Goal: Navigation & Orientation: Find specific page/section

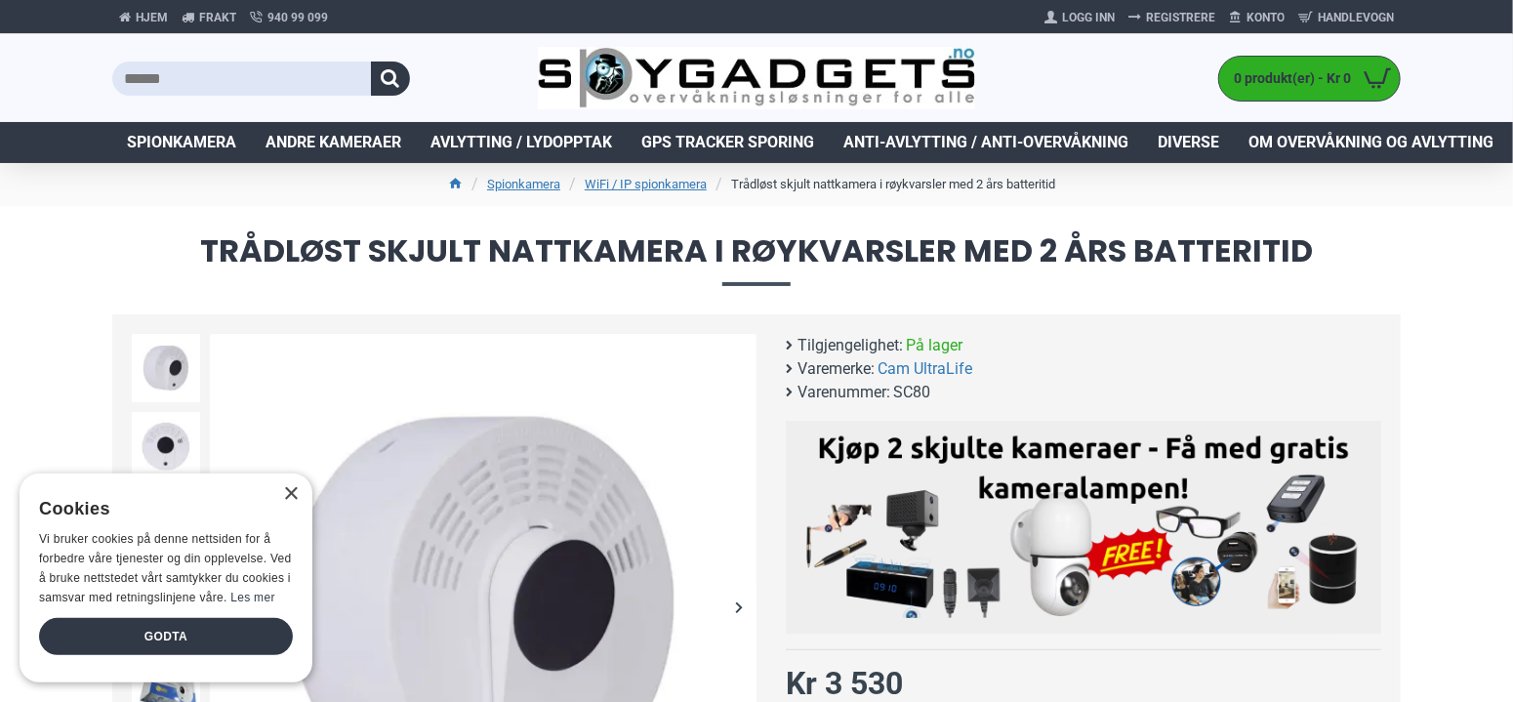
drag, startPoint x: 171, startPoint y: 633, endPoint x: 169, endPoint y: 618, distance: 14.8
click at [170, 633] on div "Godta" at bounding box center [166, 636] width 254 height 37
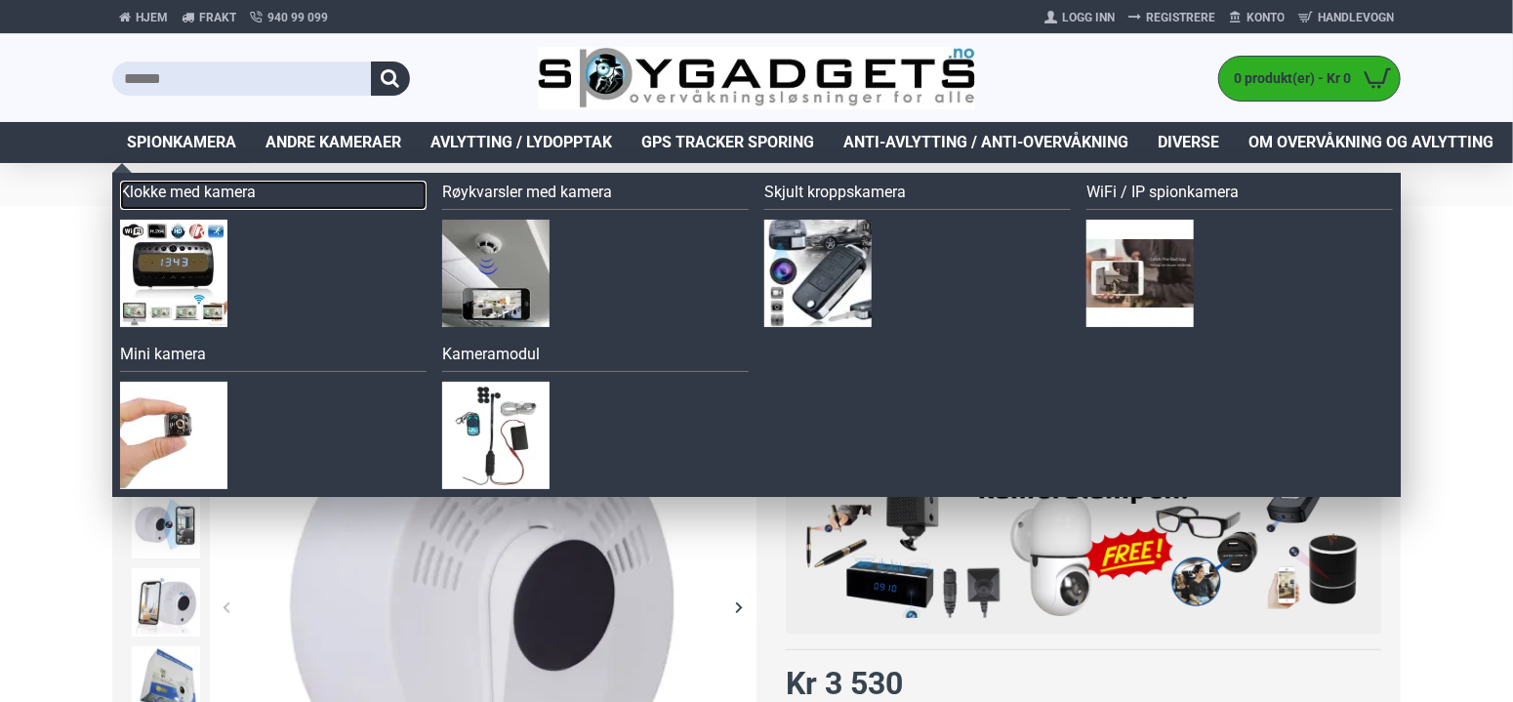
click at [197, 194] on link "Klokke med kamera" at bounding box center [273, 195] width 307 height 29
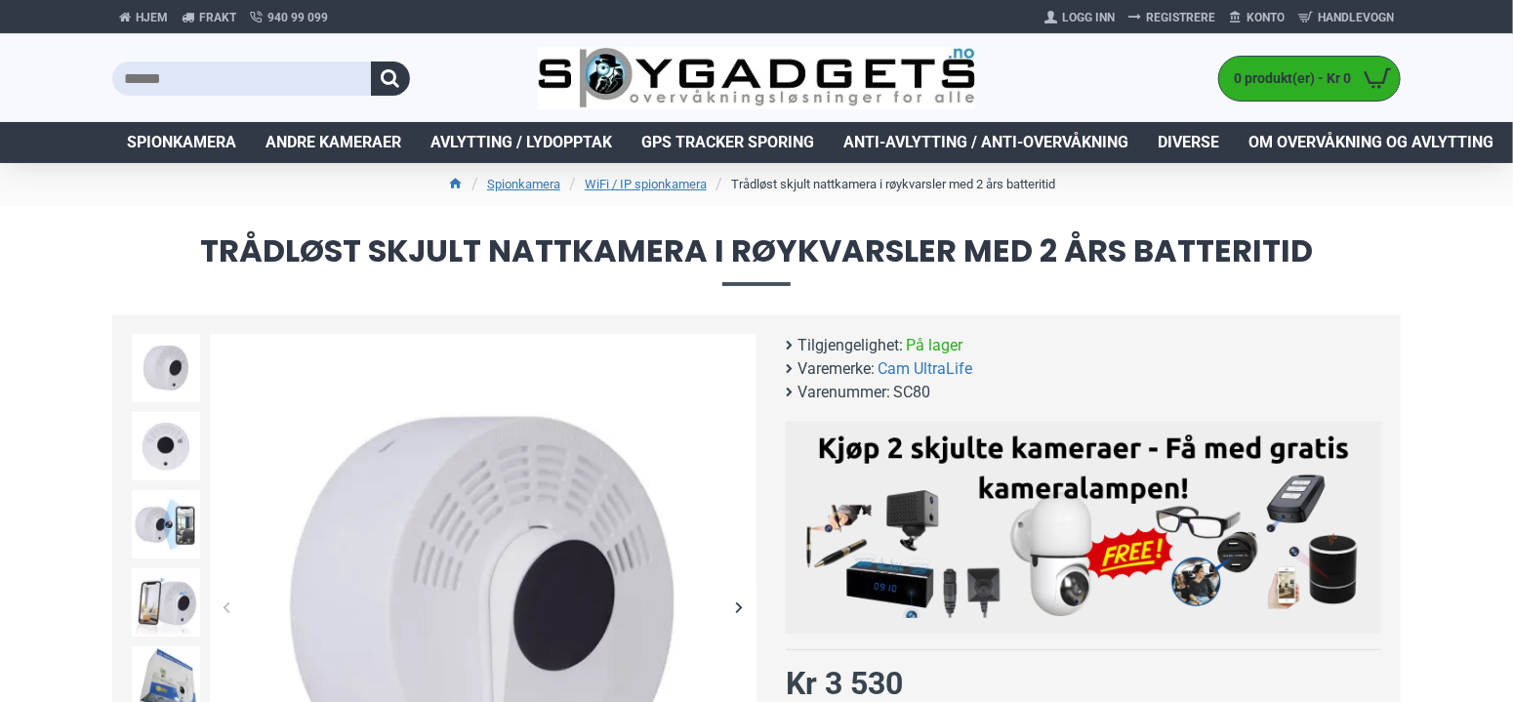
drag, startPoint x: 533, startPoint y: 301, endPoint x: 530, endPoint y: 289, distance: 12.1
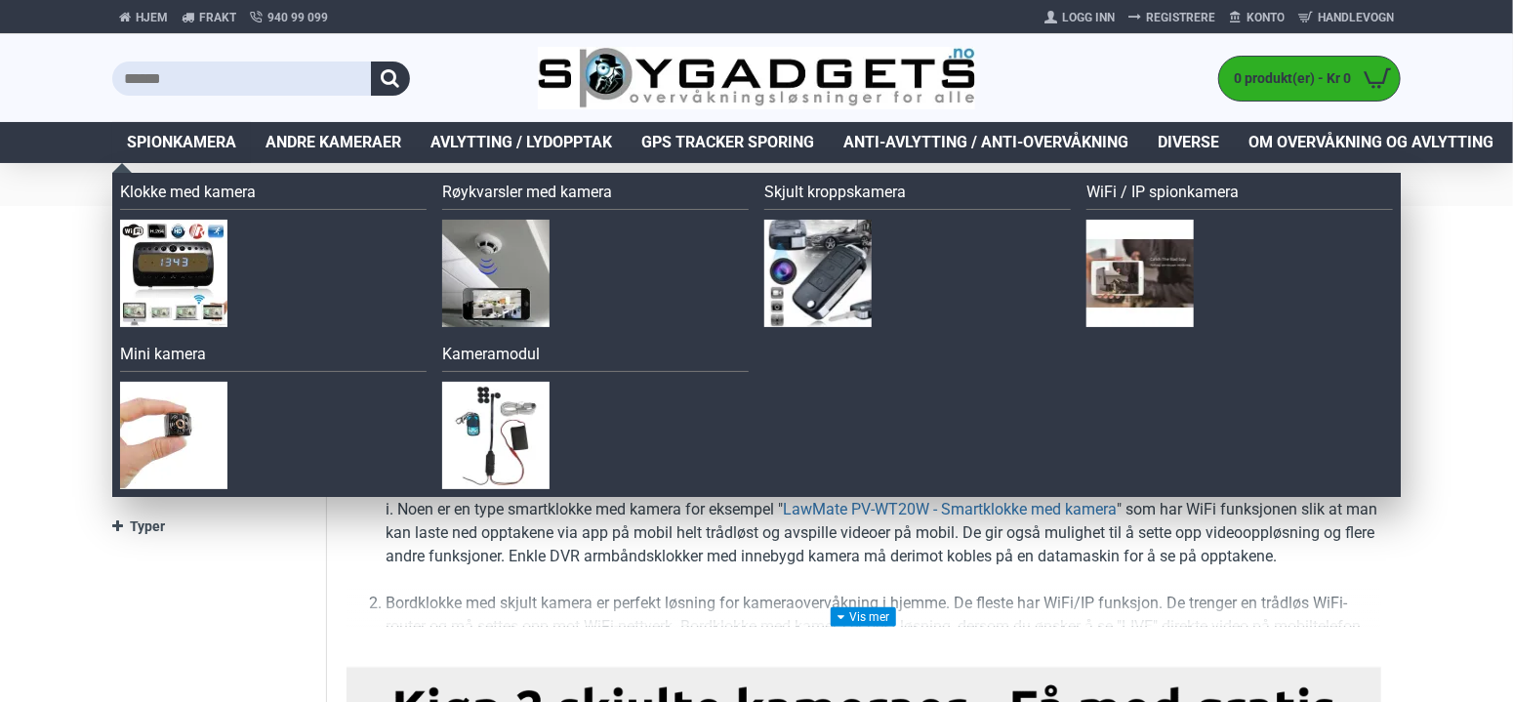
click at [204, 140] on span "Spionkamera" at bounding box center [181, 142] width 109 height 23
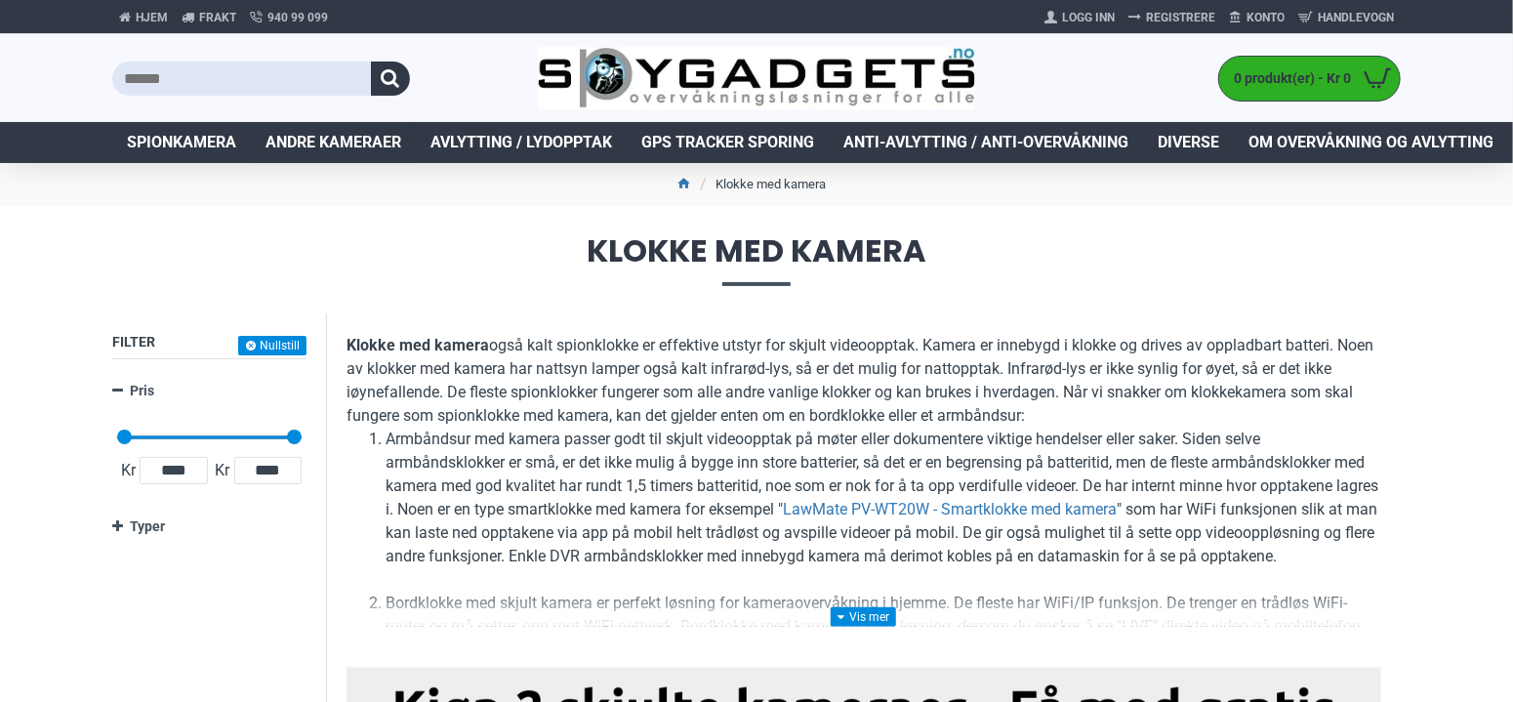
drag, startPoint x: 404, startPoint y: 166, endPoint x: 399, endPoint y: 156, distance: 10.9
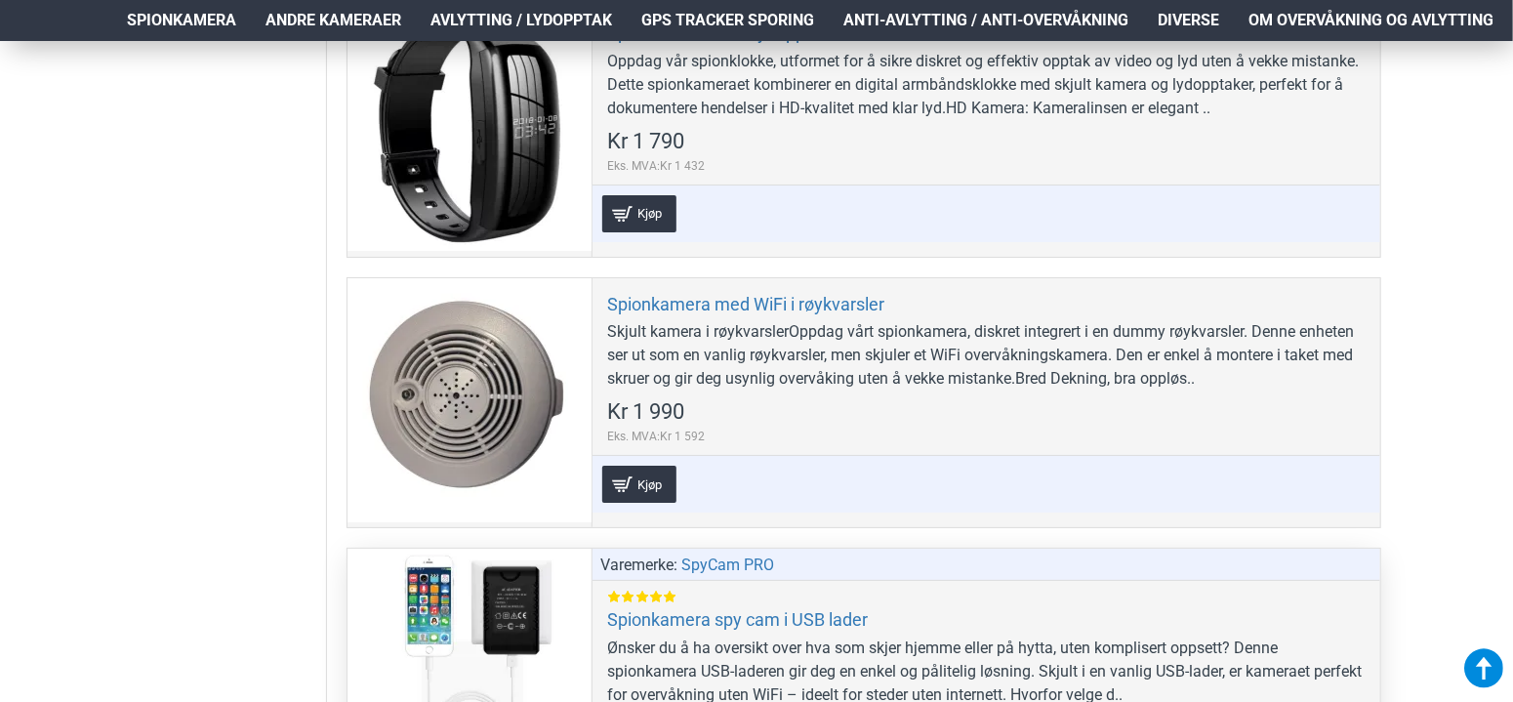
scroll to position [7321, 0]
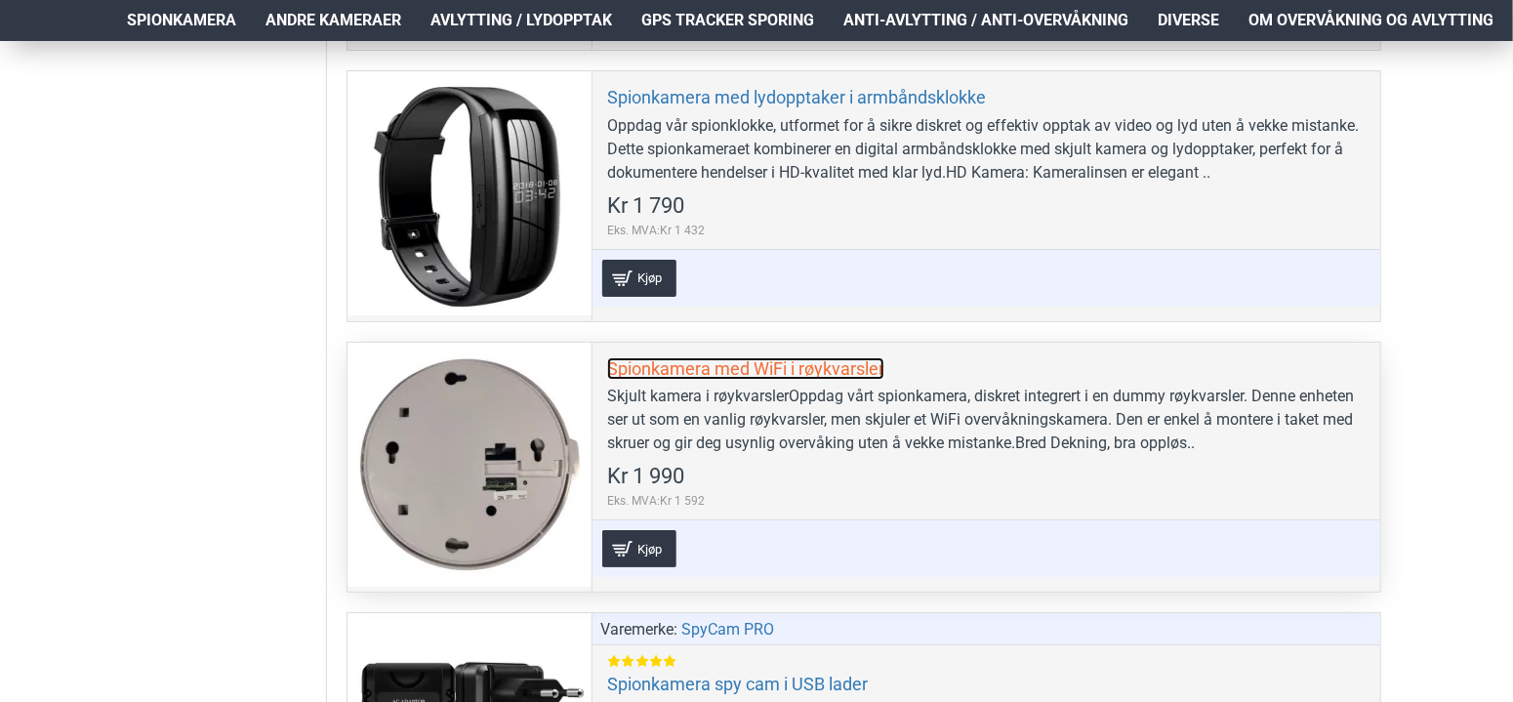
click at [758, 357] on link "Spionkamera med WiFi i røykvarsler" at bounding box center [745, 368] width 277 height 22
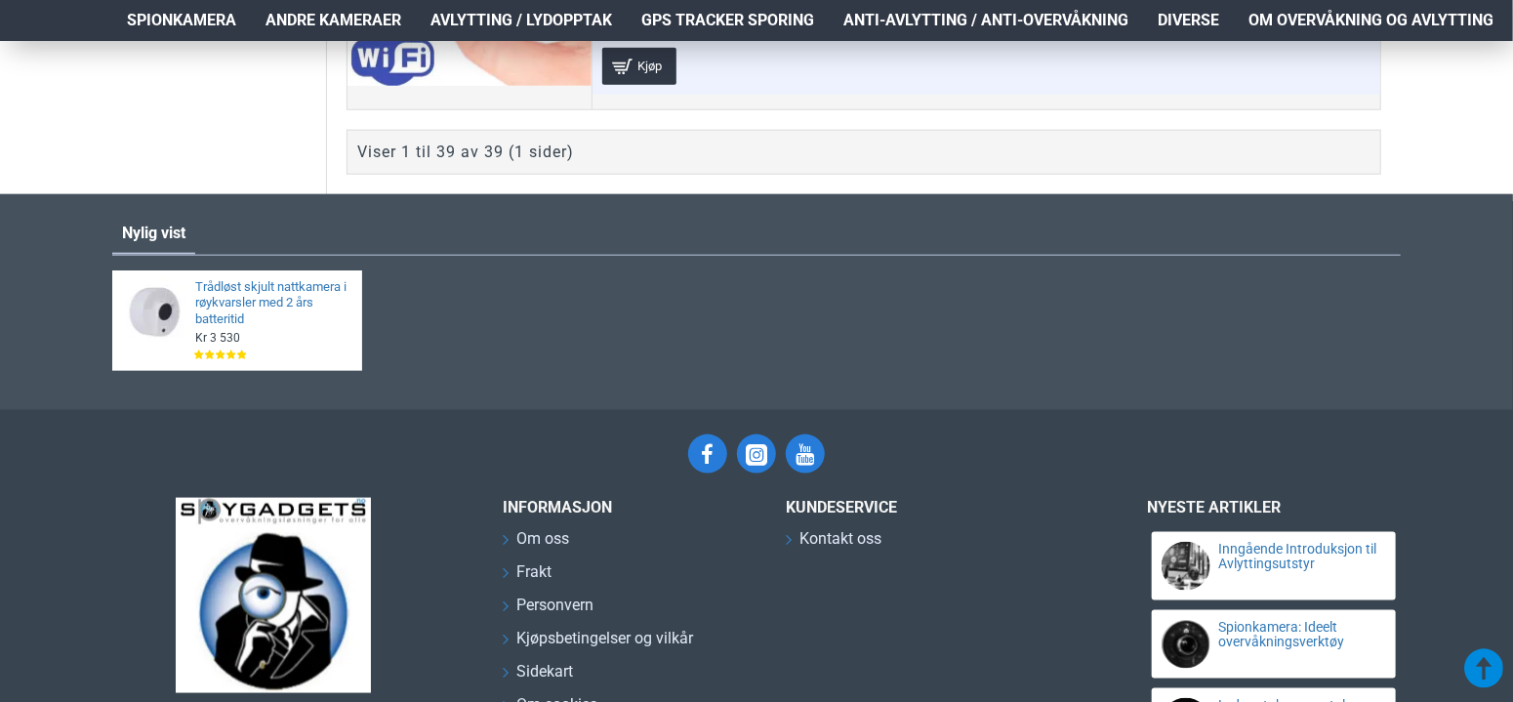
scroll to position [12202, 0]
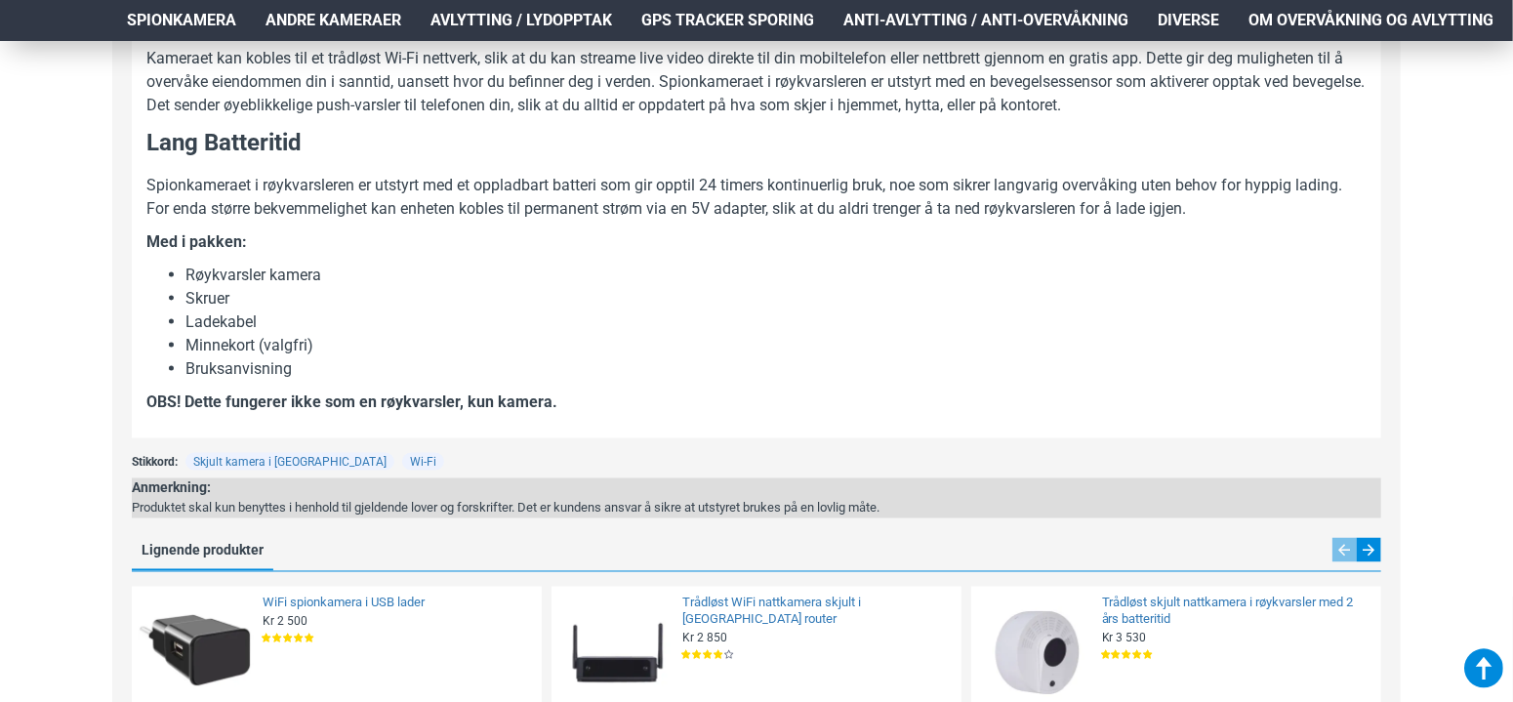
scroll to position [1367, 0]
